Goal: Information Seeking & Learning: Learn about a topic

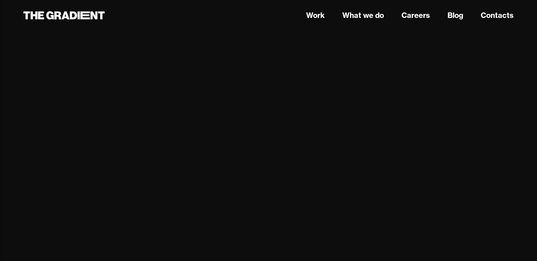
scroll to position [888, 0]
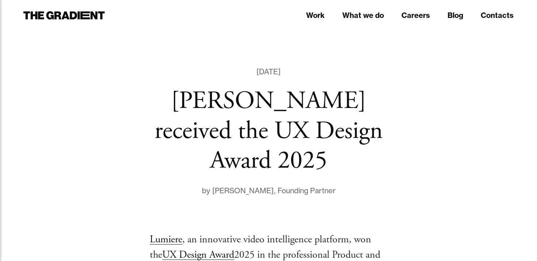
scroll to position [510, 0]
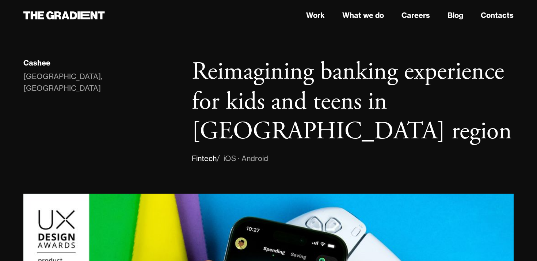
click at [284, 76] on h1 "Reimagining banking experience for kids and teens in MENA region" at bounding box center [353, 102] width 322 height 90
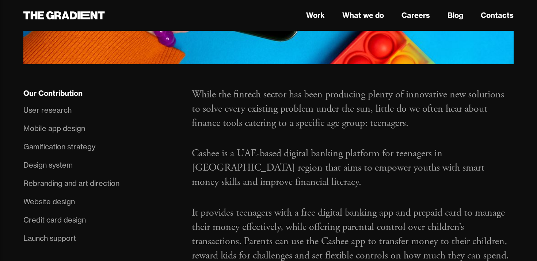
scroll to position [440, 0]
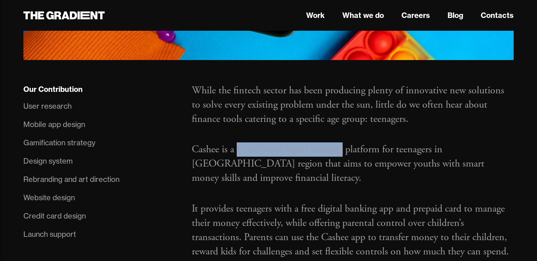
drag, startPoint x: 238, startPoint y: 148, endPoint x: 344, endPoint y: 144, distance: 105.7
click at [344, 144] on p "Cashee is a UAE-based digital banking platform for teenagers in MENA region tha…" at bounding box center [353, 163] width 322 height 43
copy p "UAE-based digital banking"
